Goal: Task Accomplishment & Management: Complete application form

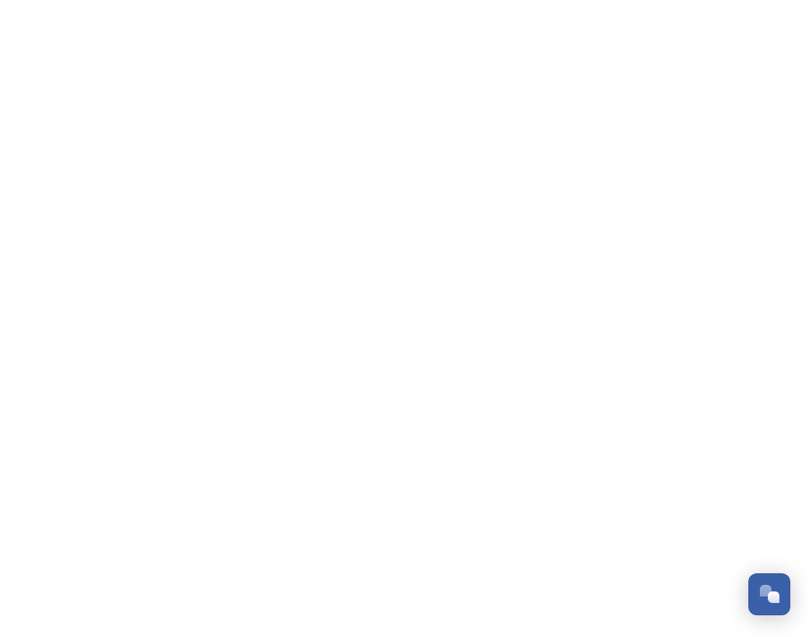
scroll to position [485, 0]
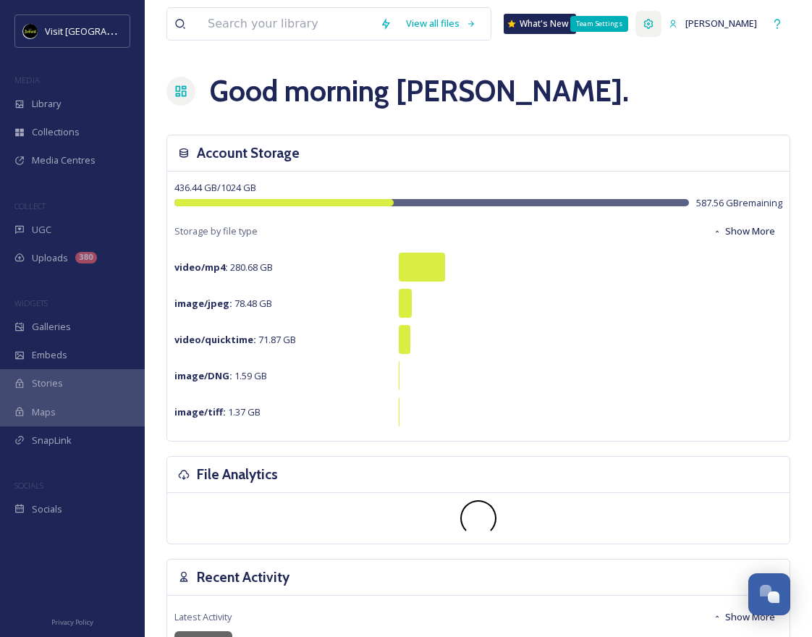
click at [653, 27] on icon at bounding box center [648, 24] width 12 height 12
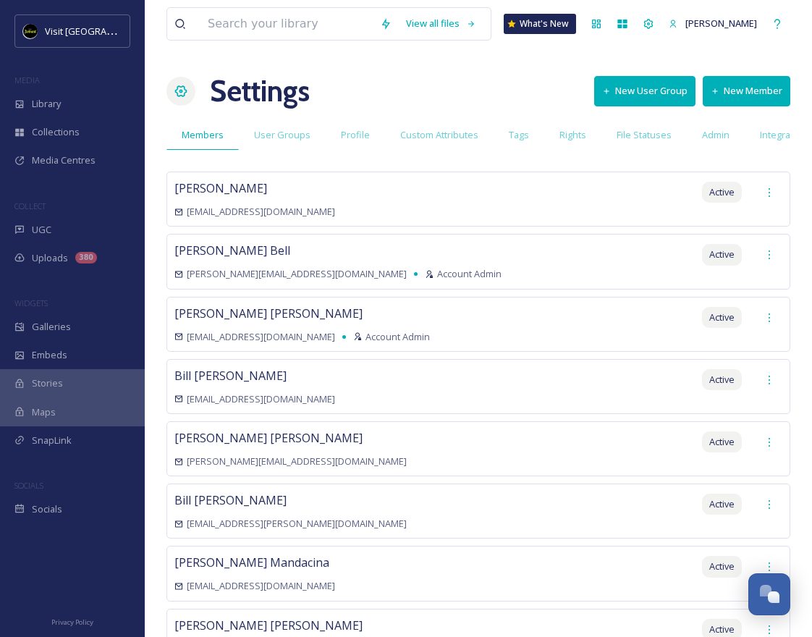
click at [734, 88] on button "New Member" at bounding box center [747, 91] width 88 height 30
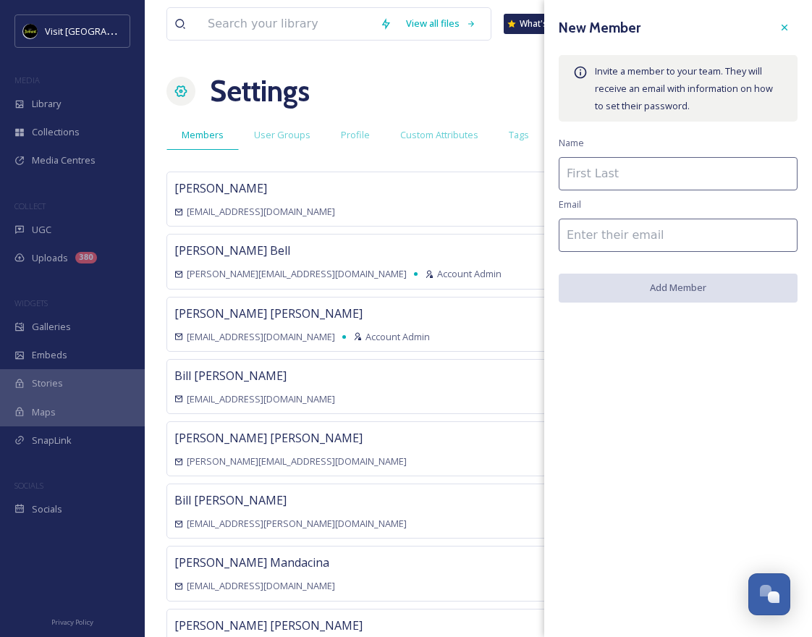
click at [604, 169] on input at bounding box center [678, 173] width 239 height 33
type input "[PERSON_NAME]"
click at [610, 229] on input at bounding box center [678, 234] width 239 height 33
paste input "[PERSON_NAME][EMAIL_ADDRESS][DOMAIN_NAME]"
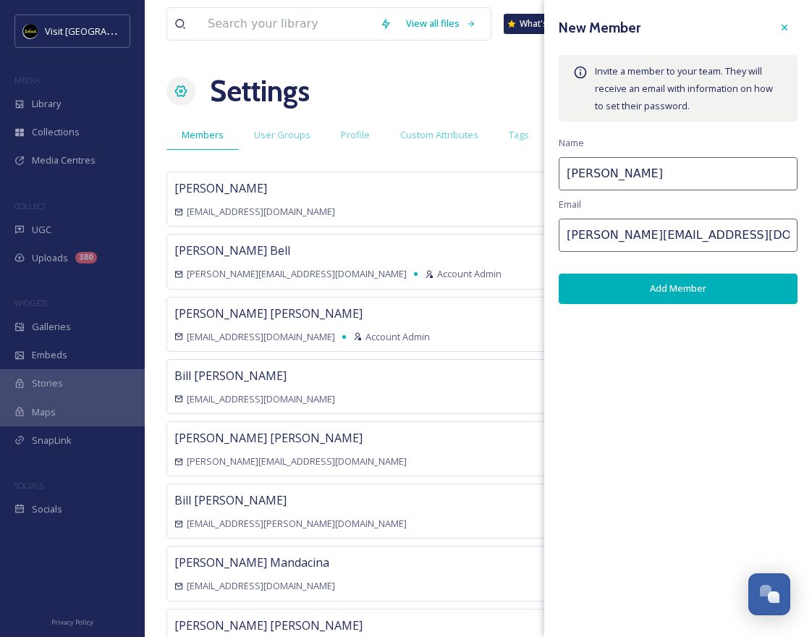
type input "[PERSON_NAME][EMAIL_ADDRESS][DOMAIN_NAME]"
drag, startPoint x: 661, startPoint y: 174, endPoint x: 508, endPoint y: 177, distance: 152.7
click at [508, 177] on div "View all files What's New [PERSON_NAME] Settings New User Group New Member Memb…" at bounding box center [478, 634] width 667 height 1268
type input "[PERSON_NAME]"
click at [669, 235] on input "[PERSON_NAME][EMAIL_ADDRESS][DOMAIN_NAME]" at bounding box center [678, 234] width 239 height 33
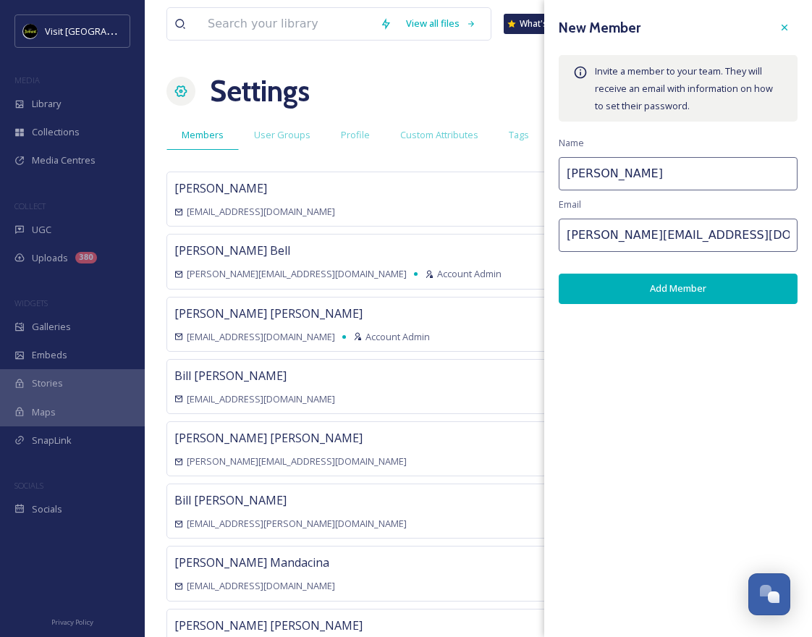
click at [669, 235] on input "[PERSON_NAME][EMAIL_ADDRESS][DOMAIN_NAME]" at bounding box center [678, 234] width 239 height 33
paste input "[PERSON_NAME]"
type input "[PERSON_NAME][EMAIL_ADDRESS][DOMAIN_NAME]"
click at [684, 295] on button "Add Member" at bounding box center [678, 288] width 239 height 30
